Goal: Task Accomplishment & Management: Manage account settings

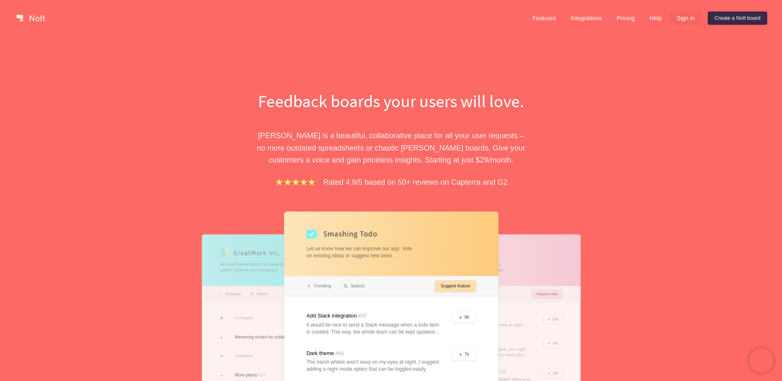
click at [689, 14] on link "Sign in" at bounding box center [685, 18] width 31 height 13
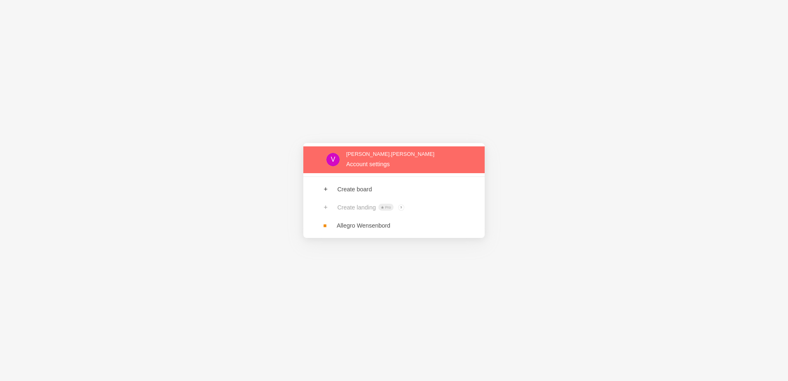
click at [405, 159] on link at bounding box center [394, 159] width 181 height 27
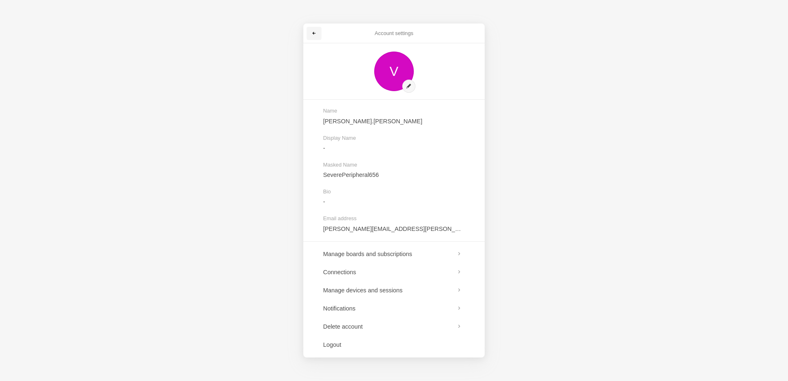
click at [311, 32] on link at bounding box center [314, 33] width 15 height 13
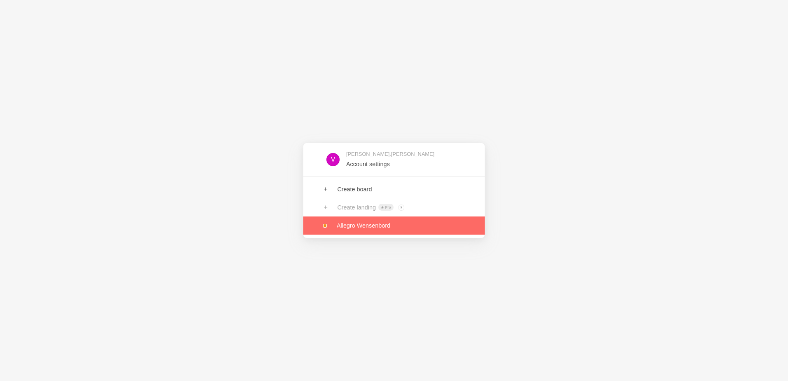
click at [360, 230] on link at bounding box center [394, 226] width 181 height 18
